Goal: Book appointment/travel/reservation

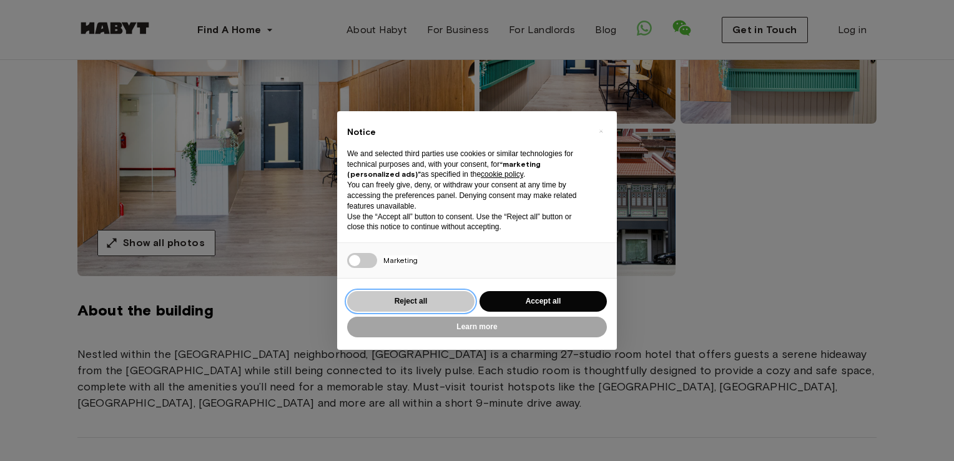
click at [430, 298] on button "Reject all" at bounding box center [410, 301] width 127 height 21
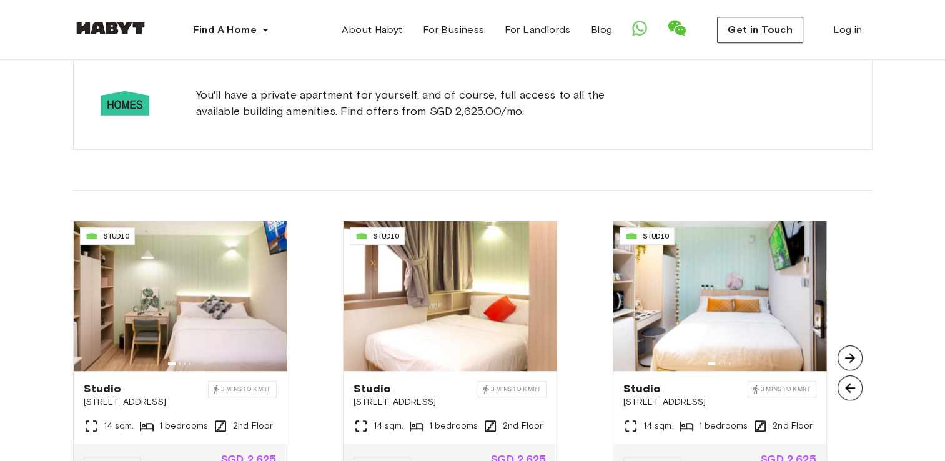
scroll to position [937, 0]
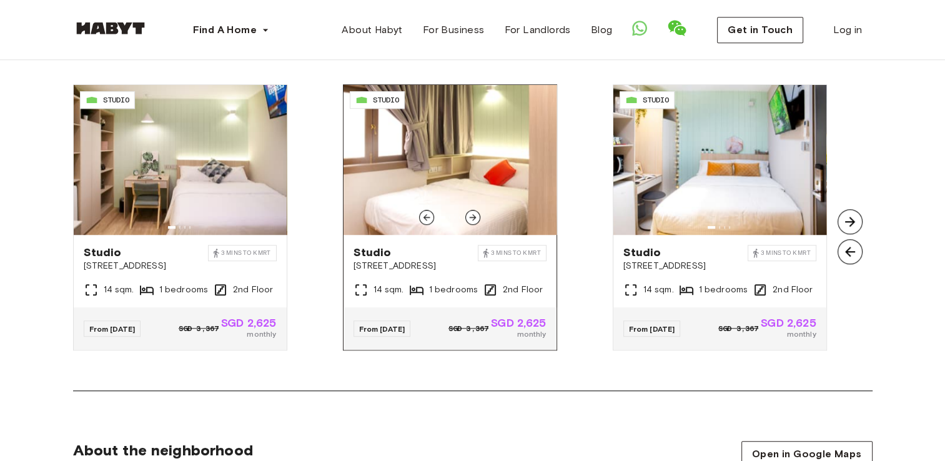
click at [468, 213] on icon at bounding box center [473, 217] width 10 height 10
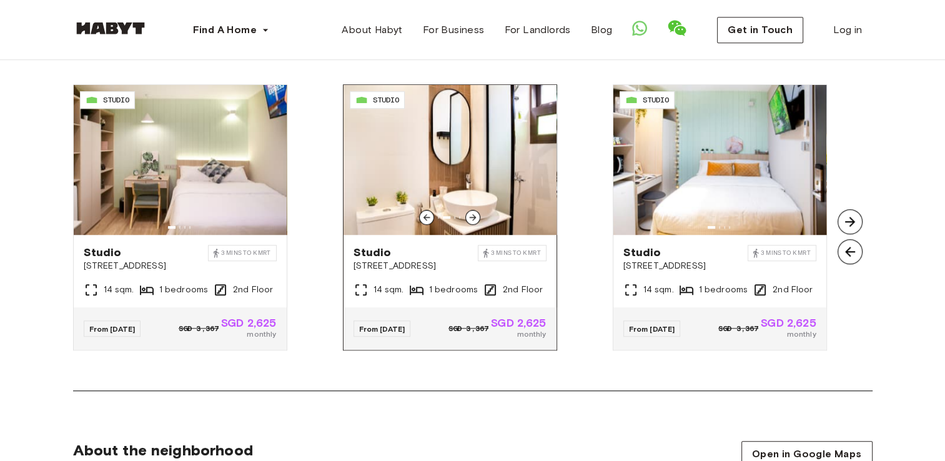
click at [468, 213] on icon at bounding box center [473, 217] width 10 height 10
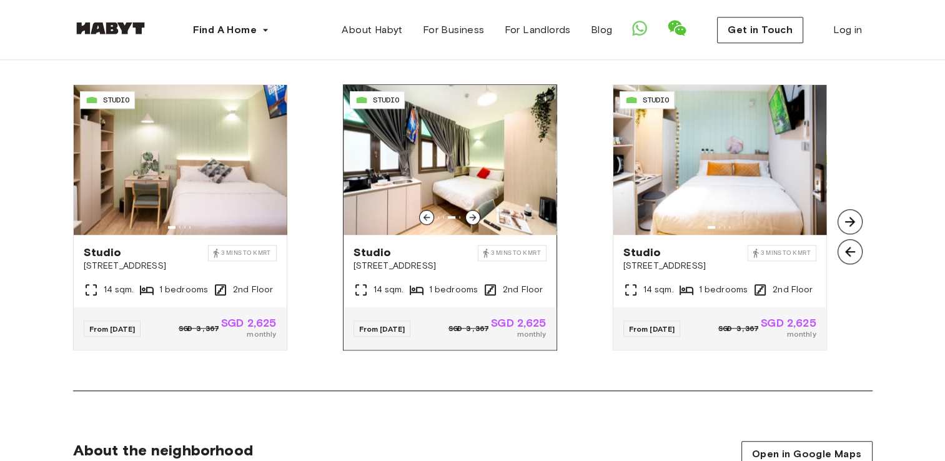
click at [468, 213] on icon at bounding box center [473, 217] width 10 height 10
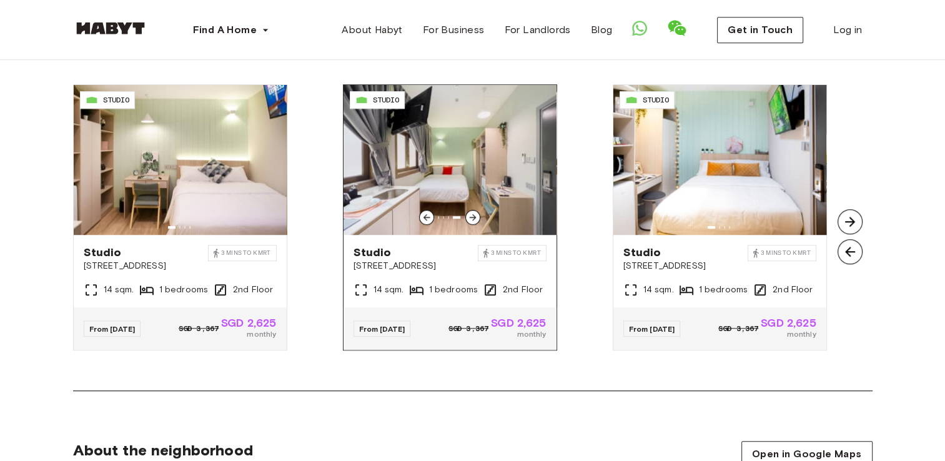
click at [468, 213] on icon at bounding box center [473, 217] width 10 height 10
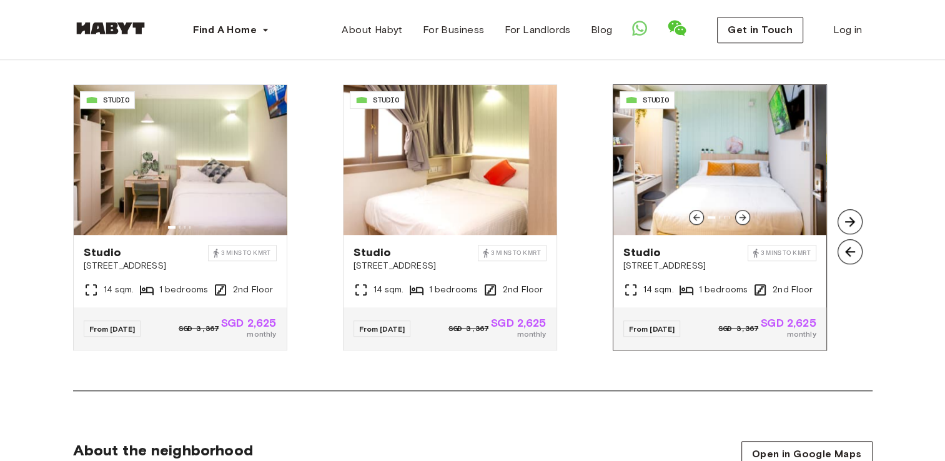
click at [741, 210] on div at bounding box center [742, 217] width 15 height 15
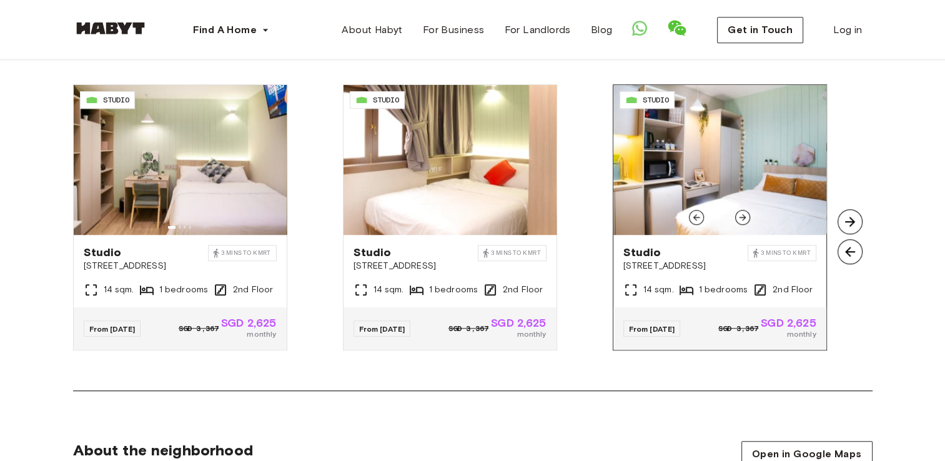
click at [741, 210] on div at bounding box center [742, 217] width 15 height 15
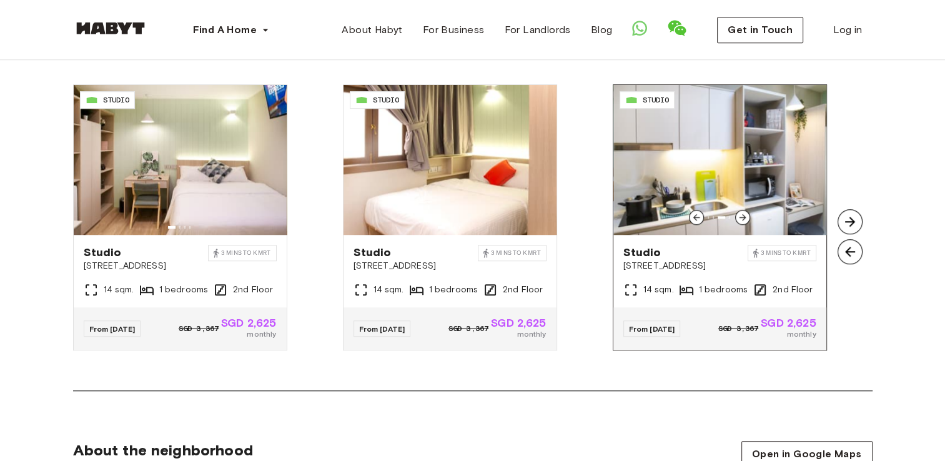
click at [740, 210] on div at bounding box center [742, 217] width 15 height 15
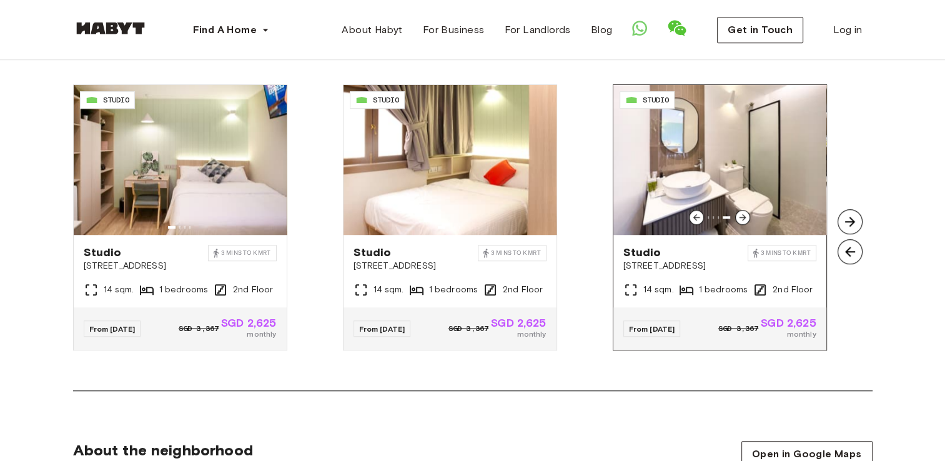
click at [740, 210] on div at bounding box center [742, 217] width 15 height 15
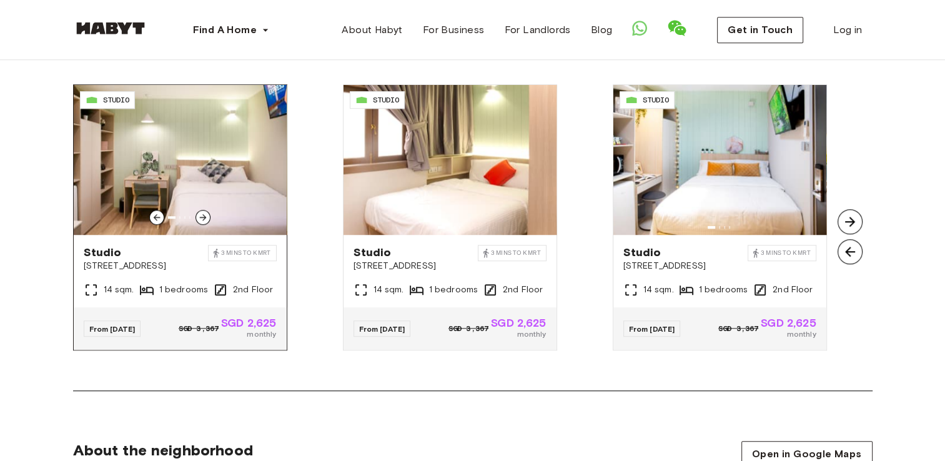
click at [201, 213] on icon at bounding box center [203, 217] width 10 height 10
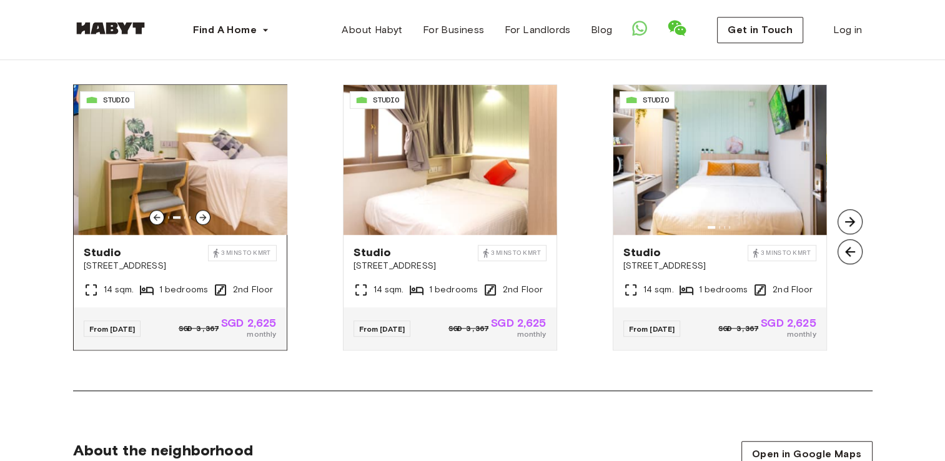
click at [201, 213] on icon at bounding box center [203, 217] width 10 height 10
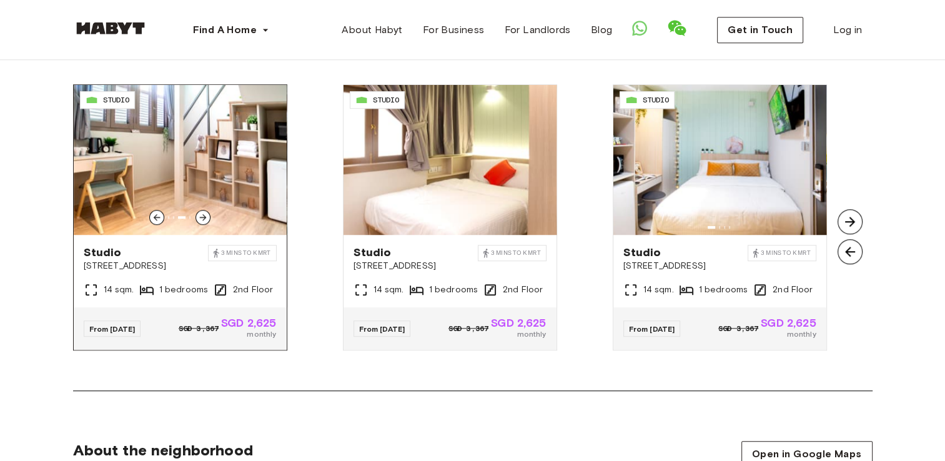
click at [201, 213] on icon at bounding box center [203, 217] width 10 height 10
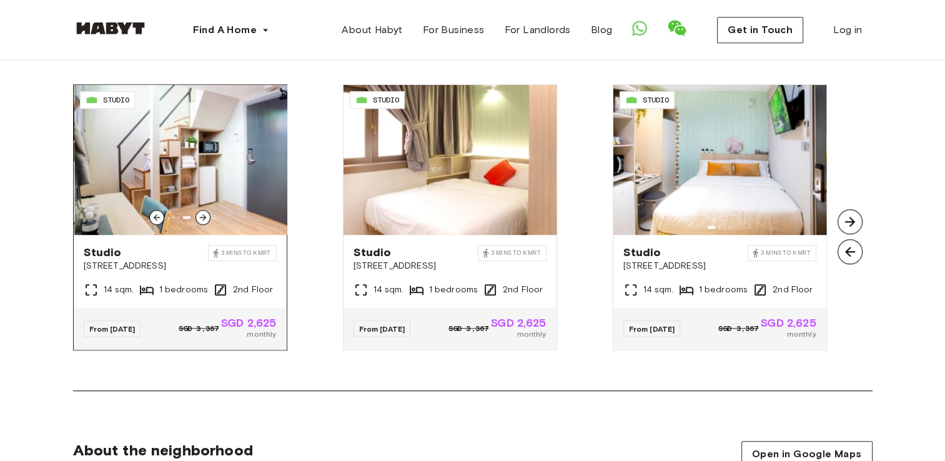
click at [201, 213] on icon at bounding box center [203, 217] width 10 height 10
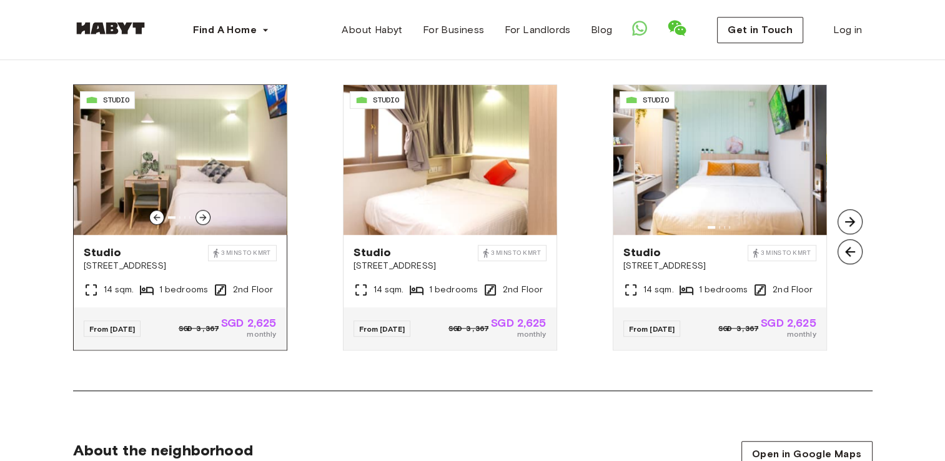
click at [201, 213] on icon at bounding box center [203, 217] width 10 height 10
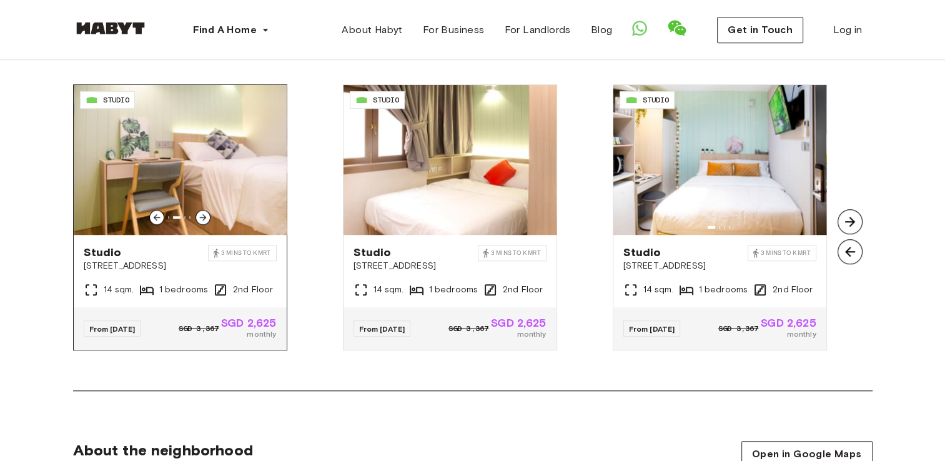
click at [201, 213] on icon at bounding box center [203, 217] width 10 height 10
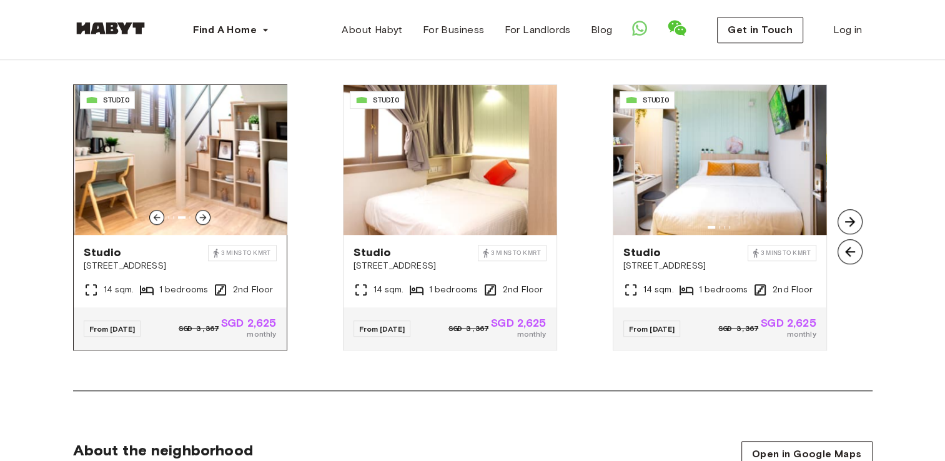
click at [201, 213] on icon at bounding box center [203, 217] width 10 height 10
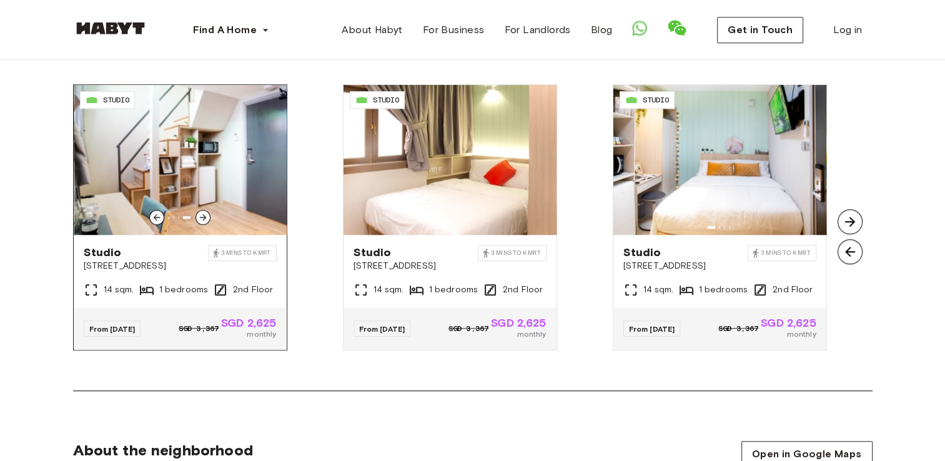
click at [201, 213] on icon at bounding box center [203, 217] width 10 height 10
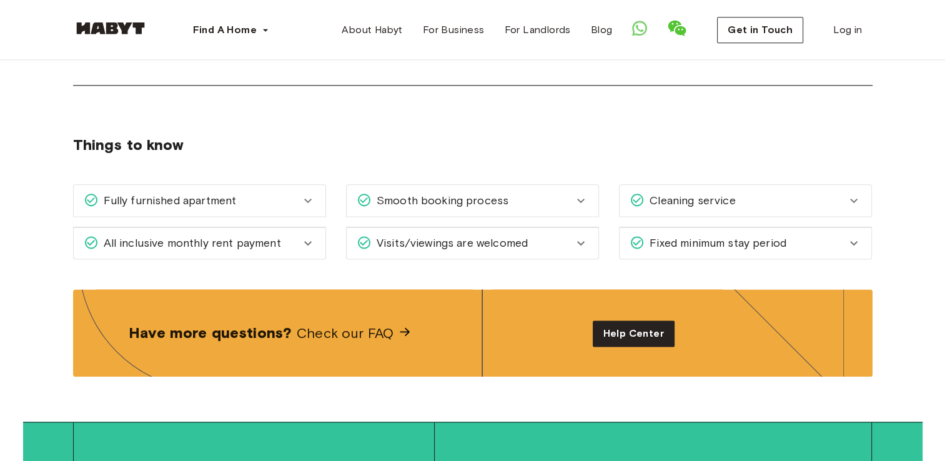
scroll to position [1562, 0]
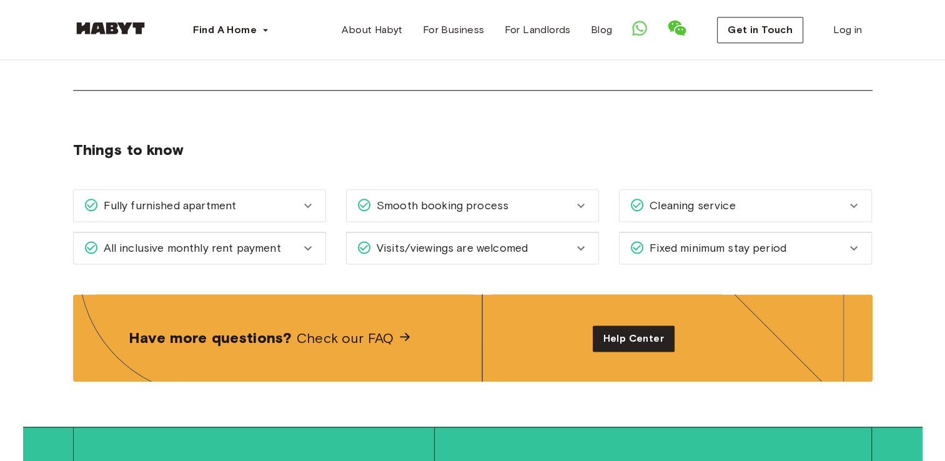
click at [271, 201] on div "Fully furnished apartment" at bounding box center [192, 205] width 217 height 16
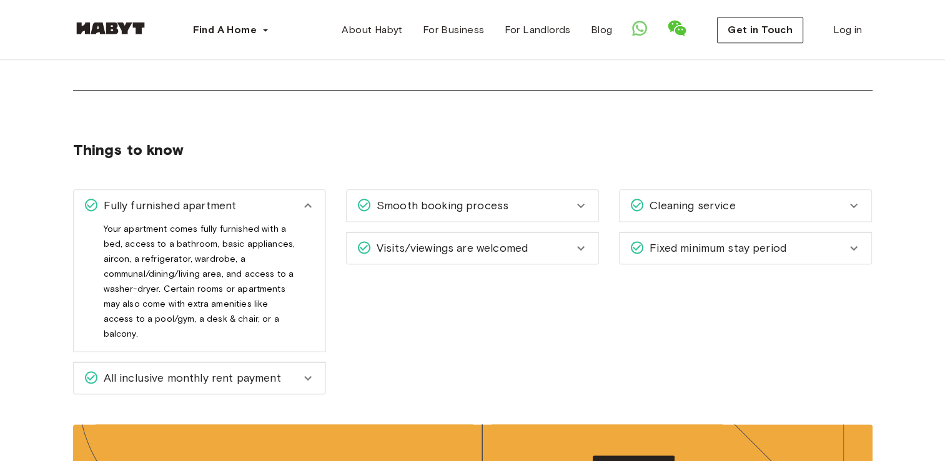
click at [271, 201] on div "Fully furnished apartment" at bounding box center [192, 205] width 217 height 16
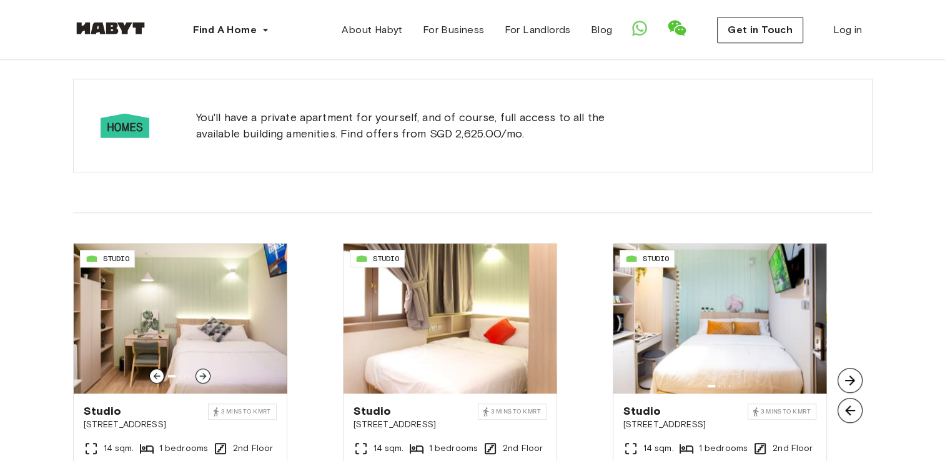
scroll to position [999, 0]
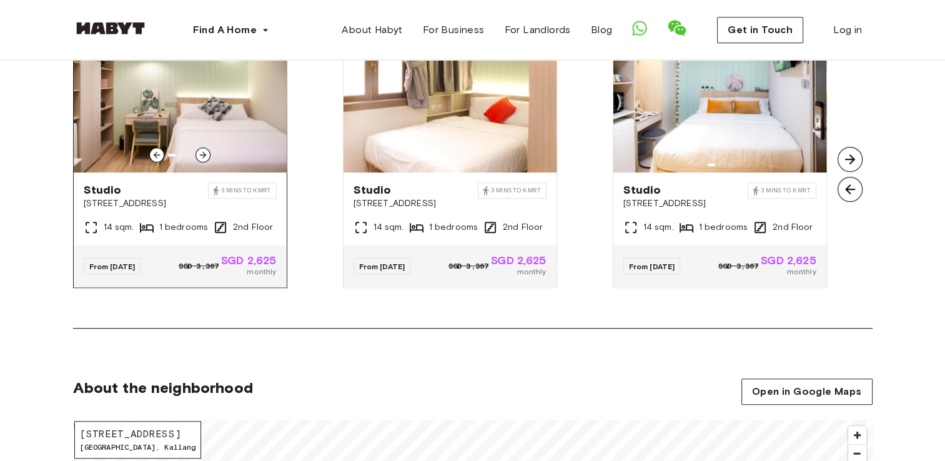
click at [120, 269] on span "From [DATE]" at bounding box center [112, 266] width 46 height 9
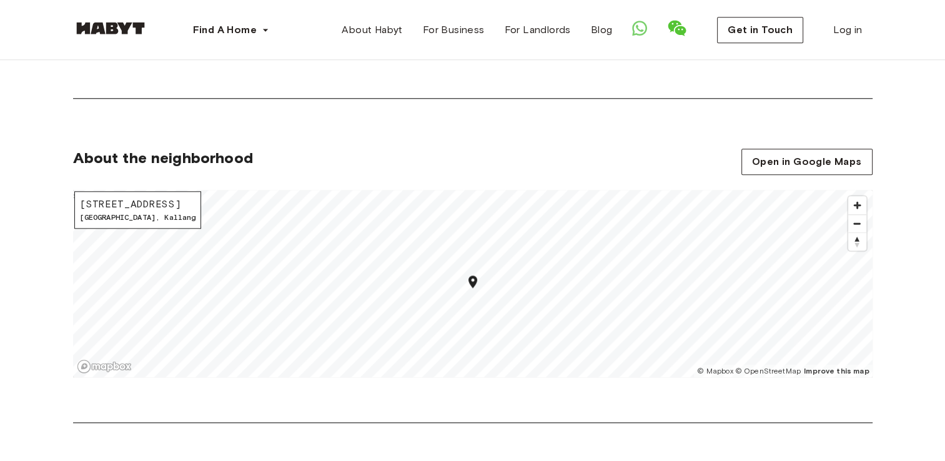
scroll to position [1249, 0]
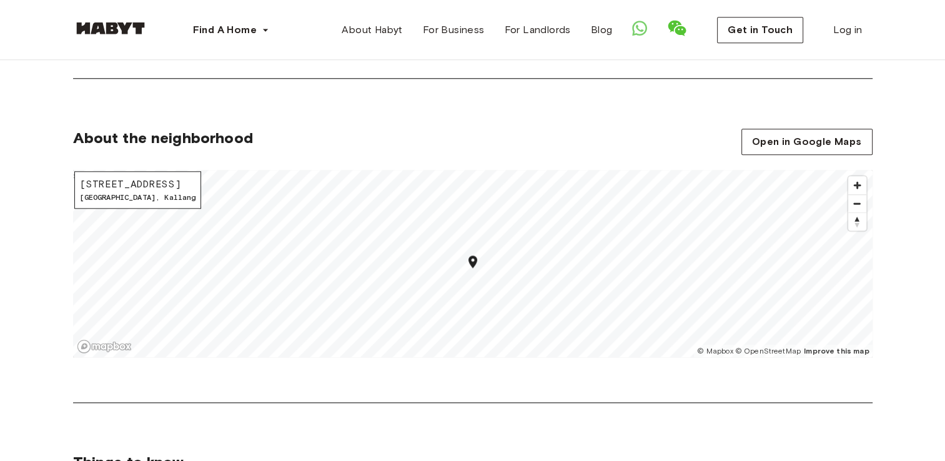
click at [473, 263] on icon "Map marker" at bounding box center [472, 261] width 9 height 12
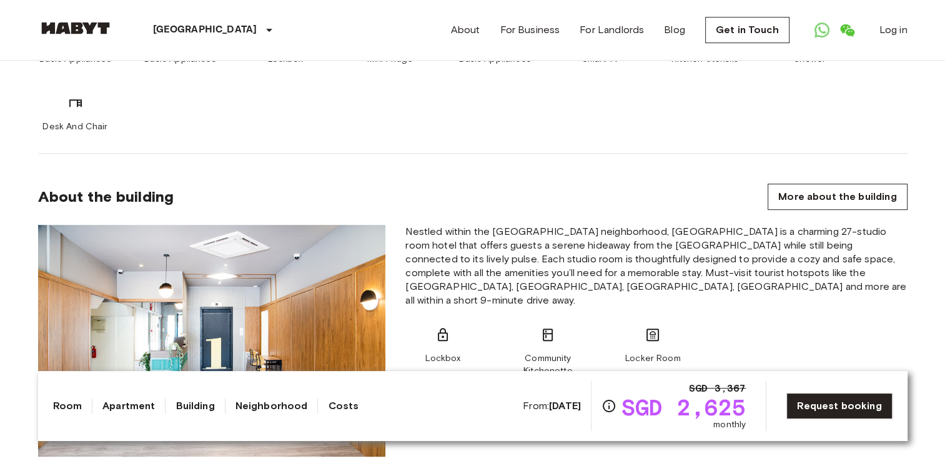
scroll to position [625, 0]
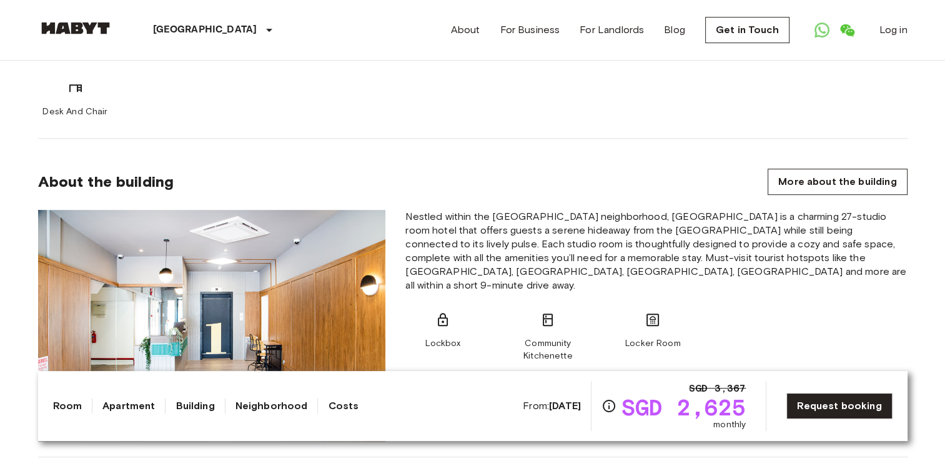
click at [549, 404] on b "[DATE]" at bounding box center [565, 406] width 32 height 12
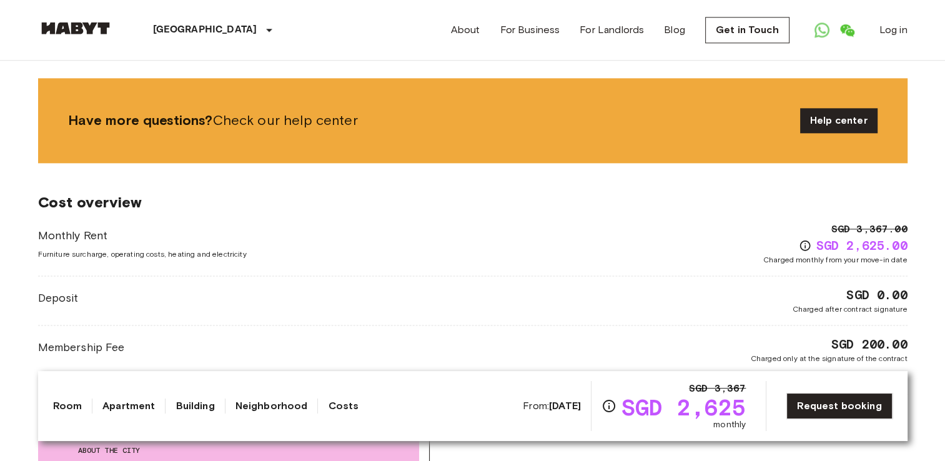
scroll to position [1499, 0]
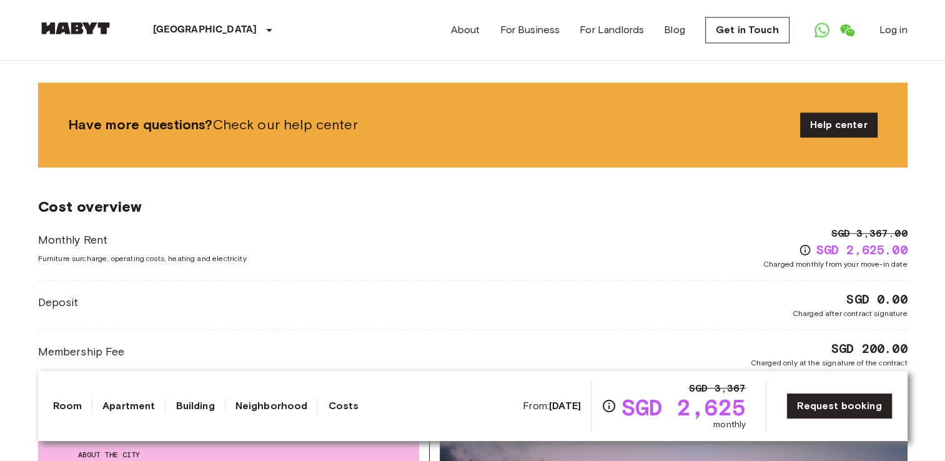
click at [458, 319] on div "Monthly Rent Furniture surcharge, operating costs, heating and electricity SGD …" at bounding box center [472, 297] width 869 height 142
click at [465, 279] on div "Monthly Rent Furniture surcharge, operating costs, heating and electricity SGD …" at bounding box center [472, 297] width 869 height 142
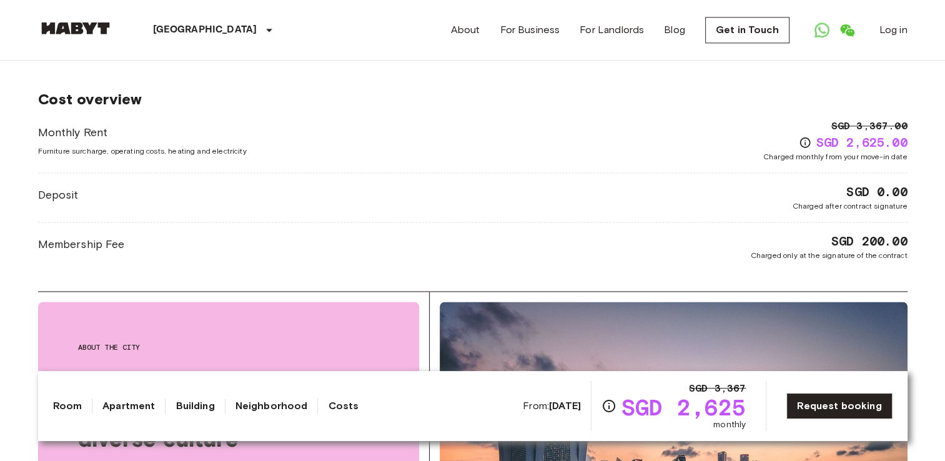
scroll to position [1624, 0]
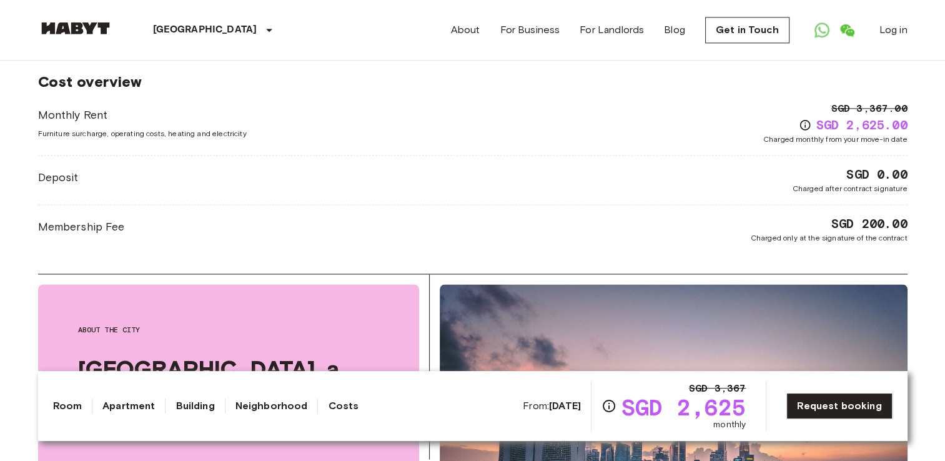
click at [300, 249] on div "Cost overview Monthly Rent Furniture surcharge, operating costs, heating and el…" at bounding box center [472, 157] width 869 height 231
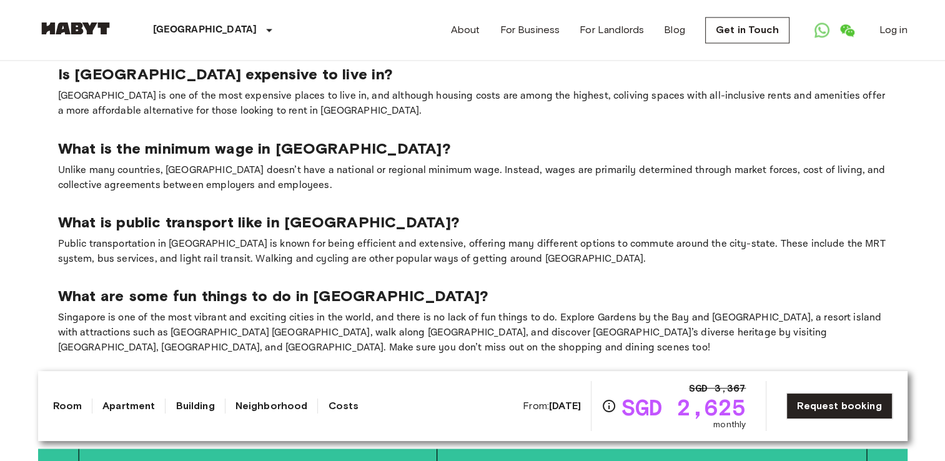
scroll to position [2311, 0]
